Goal: Transaction & Acquisition: Purchase product/service

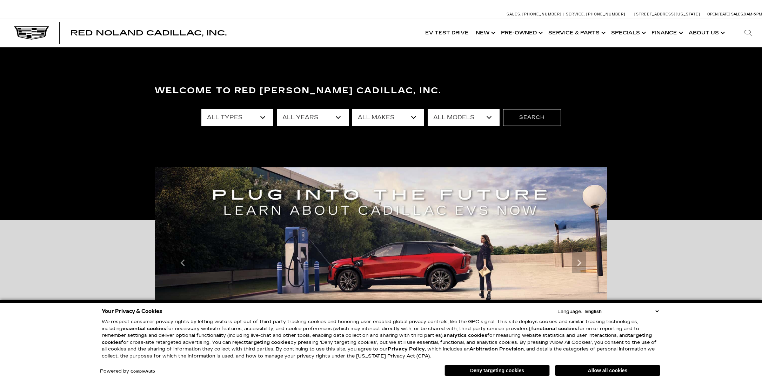
click at [597, 368] on button "Allow all cookies" at bounding box center [607, 370] width 105 height 11
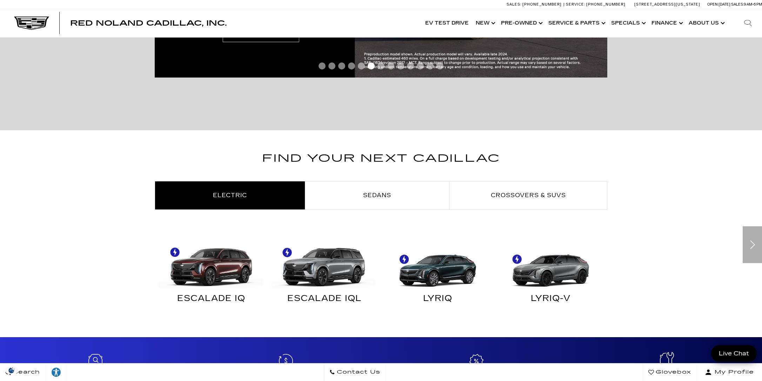
scroll to position [351, 0]
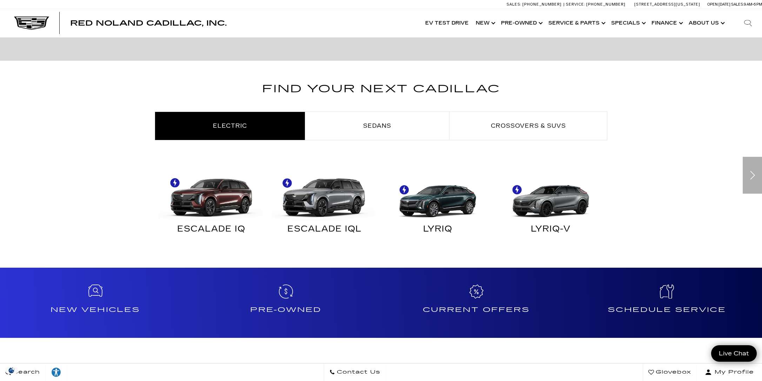
click at [751, 182] on div "Next slide" at bounding box center [752, 175] width 19 height 37
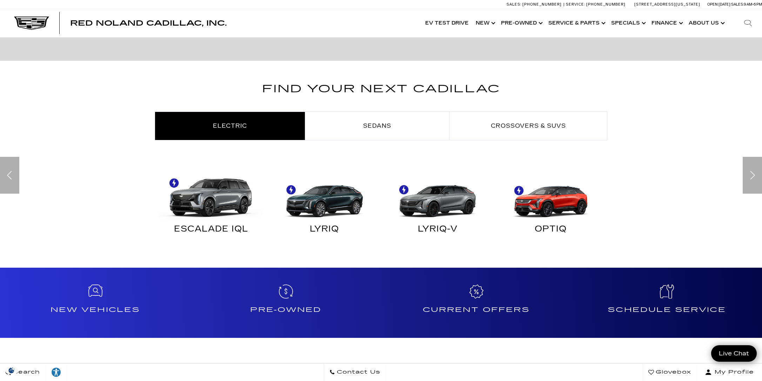
click at [751, 182] on div "Next slide" at bounding box center [752, 175] width 19 height 37
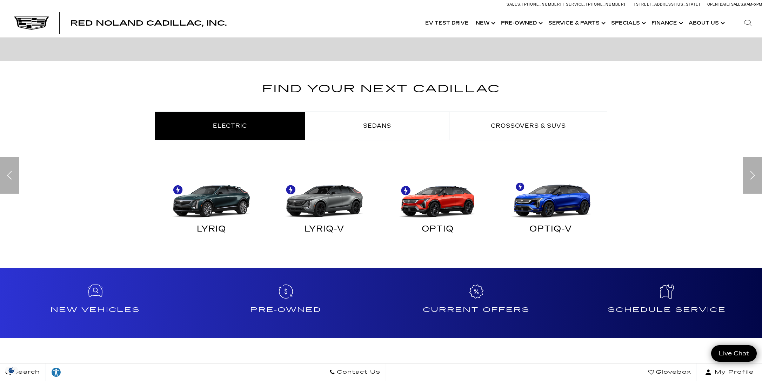
click at [751, 182] on div "Next slide" at bounding box center [752, 175] width 19 height 37
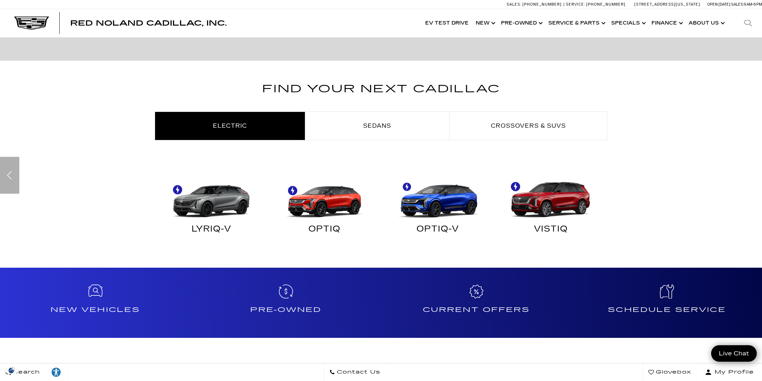
click at [751, 182] on div "Find Your Next Cadillac Electric Sedans Crossovers & SUVs ESCALADE IQ" at bounding box center [381, 165] width 762 height 171
click at [8, 178] on div "Previous slide" at bounding box center [9, 175] width 19 height 37
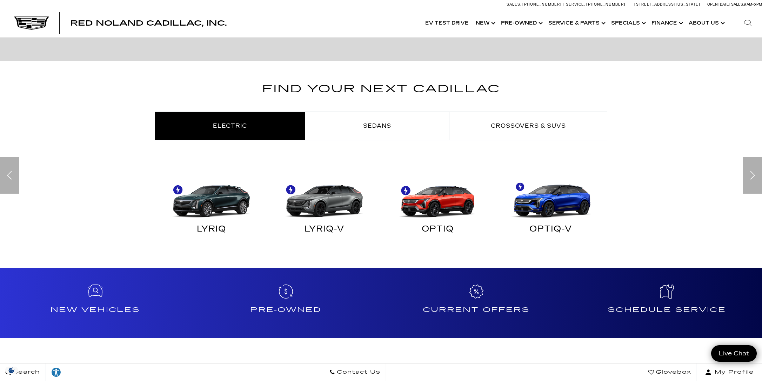
click at [8, 178] on div "Previous slide" at bounding box center [9, 175] width 19 height 37
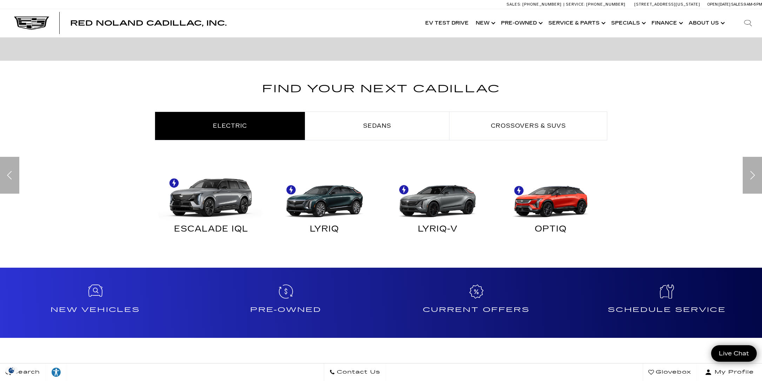
click at [8, 178] on div "Previous slide" at bounding box center [9, 175] width 19 height 37
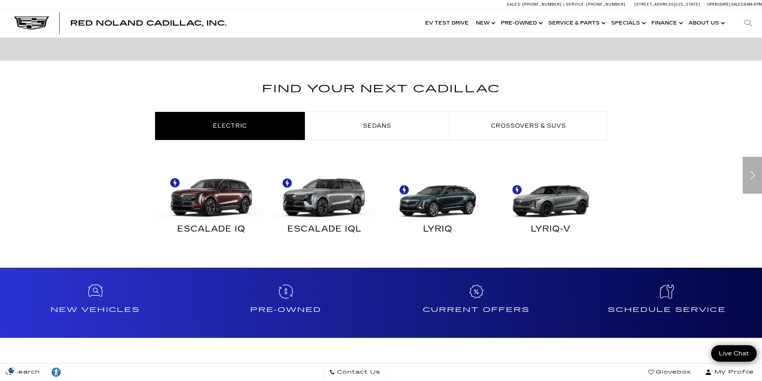
click at [8, 178] on div "Find Your Next Cadillac Electric Sedans Crossovers & SUVs ESCALADE IQ" at bounding box center [381, 165] width 762 height 171
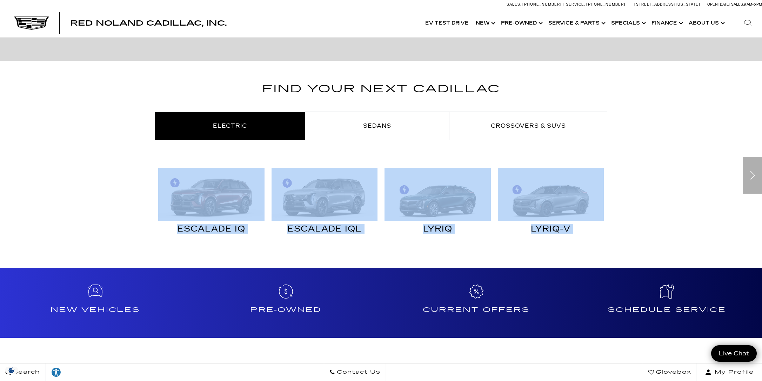
click at [8, 178] on div "Find Your Next Cadillac Electric Sedans Crossovers & SUVs ESCALADE IQ" at bounding box center [381, 165] width 762 height 171
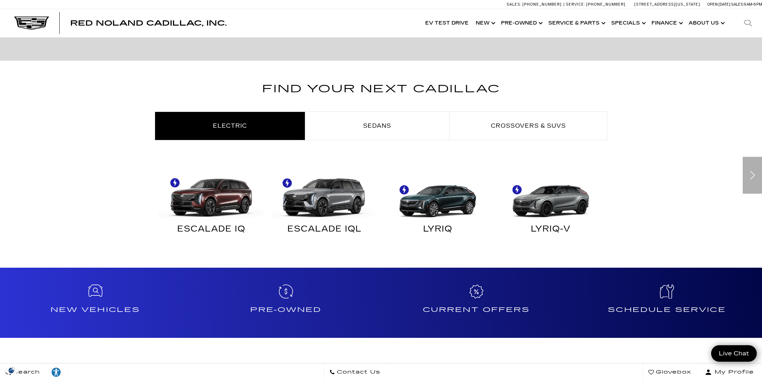
click at [106, 211] on div "Find Your Next Cadillac Electric Sedans Crossovers & SUVs ESCALADE IQ" at bounding box center [381, 165] width 762 height 171
click at [207, 200] on img at bounding box center [209, 194] width 106 height 53
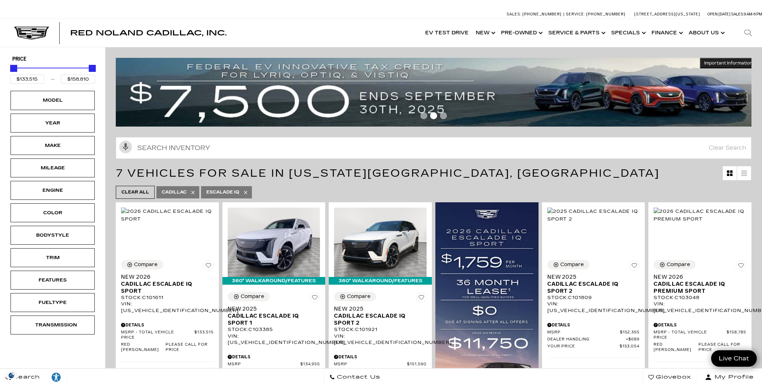
click at [513, 167] on span "7 Vehicles for Sale in Colorado Springs, CO" at bounding box center [419, 173] width 607 height 14
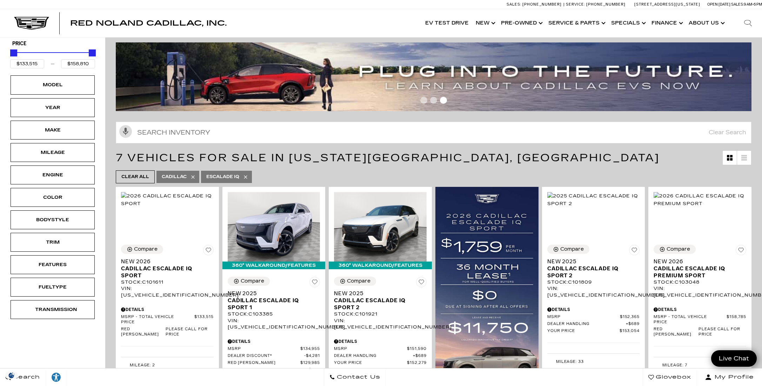
scroll to position [35, 0]
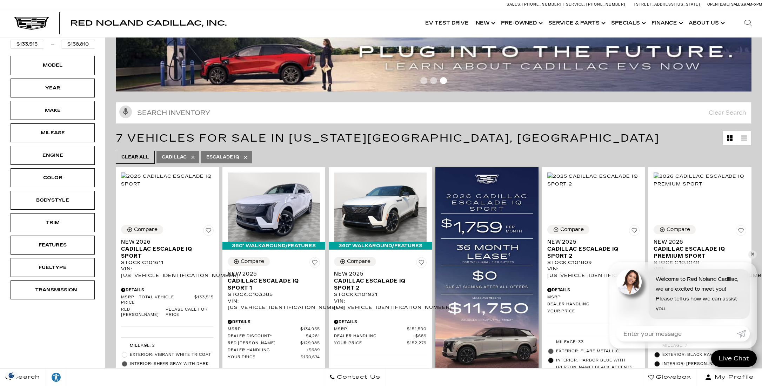
click at [503, 200] on img at bounding box center [486, 284] width 103 height 235
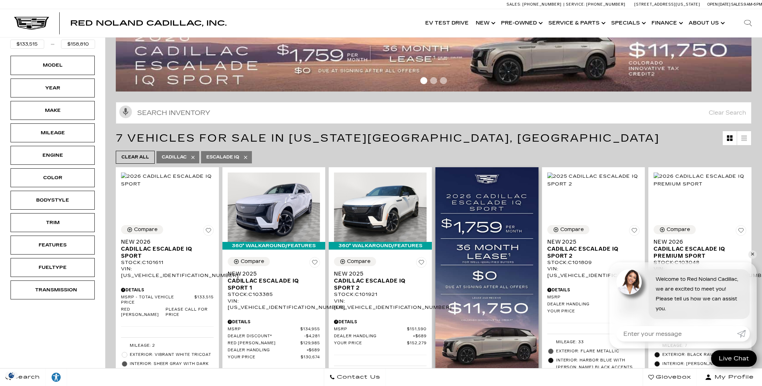
click at [503, 200] on img at bounding box center [486, 284] width 103 height 235
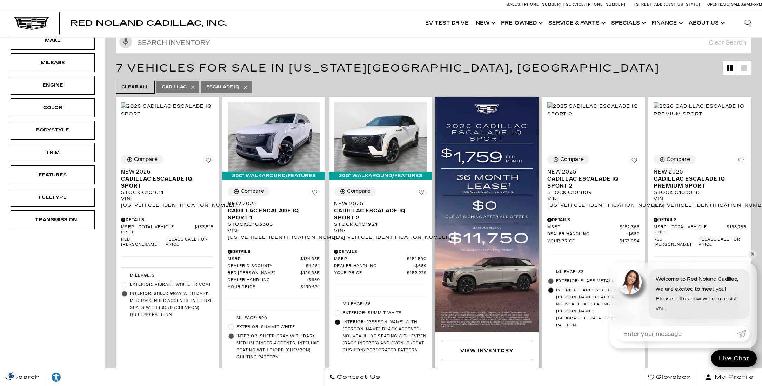
scroll to position [141, 0]
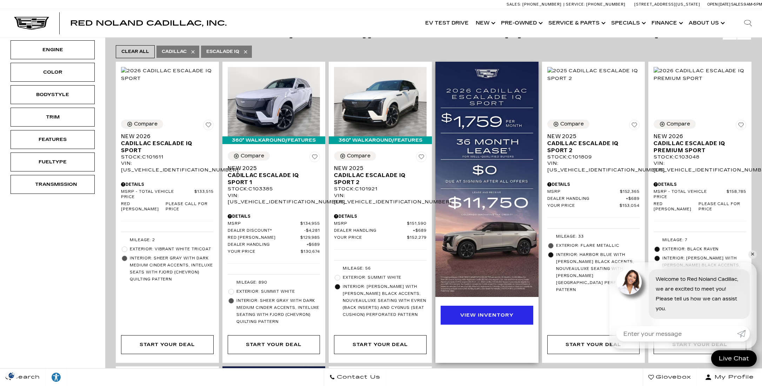
click at [490, 313] on div "View Inventory" at bounding box center [486, 316] width 53 height 8
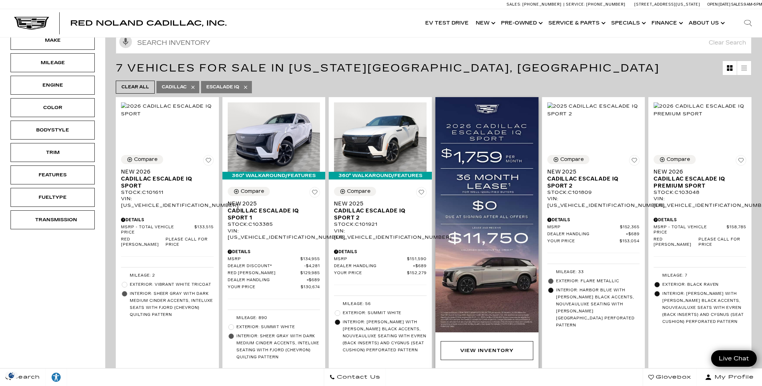
scroll to position [246, 0]
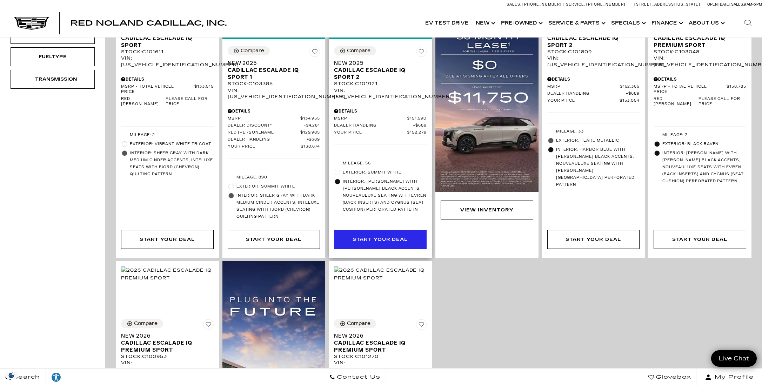
click at [384, 236] on div "Start Your Deal" at bounding box center [380, 240] width 55 height 8
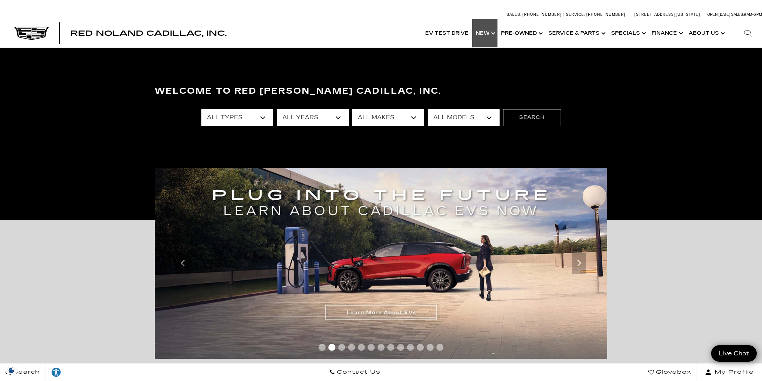
click at [495, 32] on link "Show New" at bounding box center [484, 33] width 25 height 28
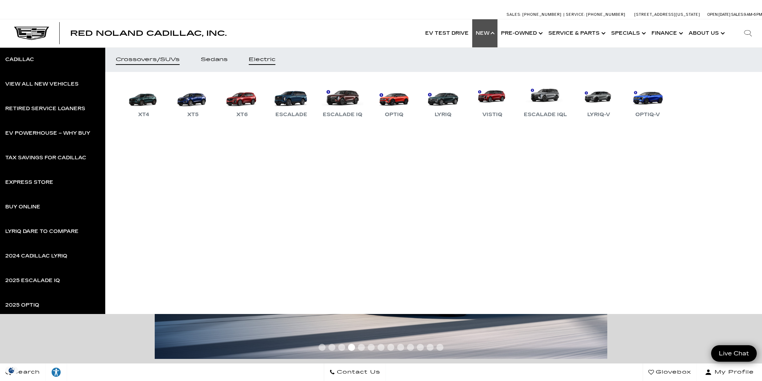
click at [262, 61] on div "Electric" at bounding box center [262, 59] width 27 height 5
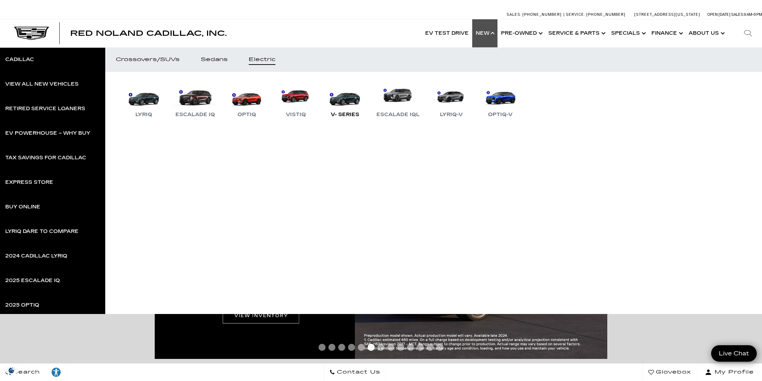
click at [350, 100] on link "V- Series" at bounding box center [345, 100] width 42 height 36
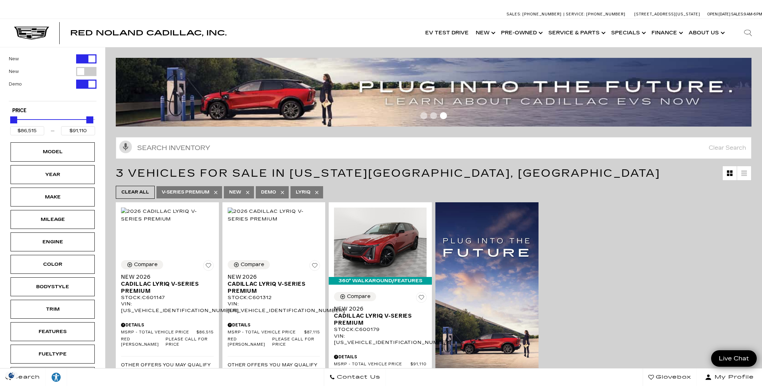
click at [435, 116] on span "Go to slide 2" at bounding box center [433, 115] width 7 height 7
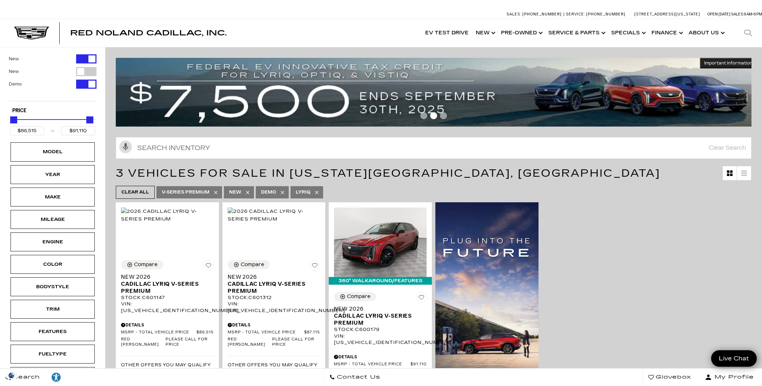
click at [424, 117] on span "Go to slide 1" at bounding box center [423, 115] width 7 height 7
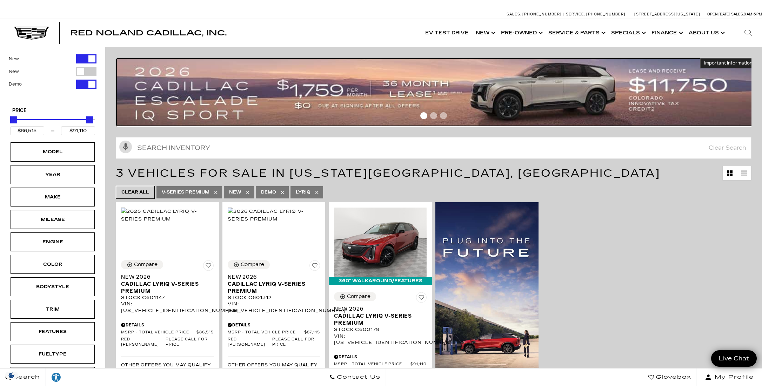
click at [505, 91] on img at bounding box center [436, 92] width 641 height 69
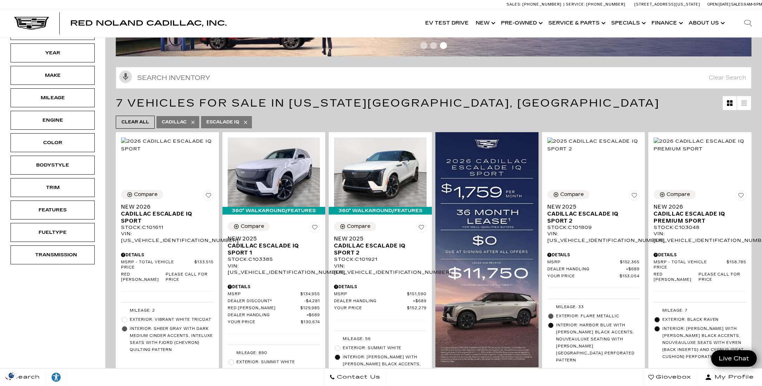
scroll to position [141, 0]
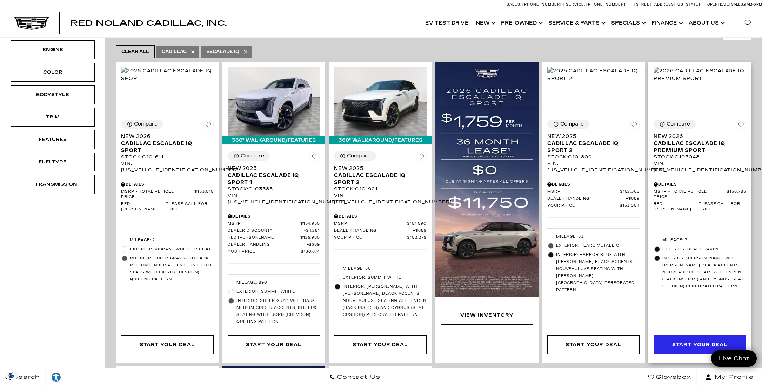
click at [691, 342] on div "Start Your Deal" at bounding box center [699, 345] width 55 height 8
